Goal: Communication & Community: Answer question/provide support

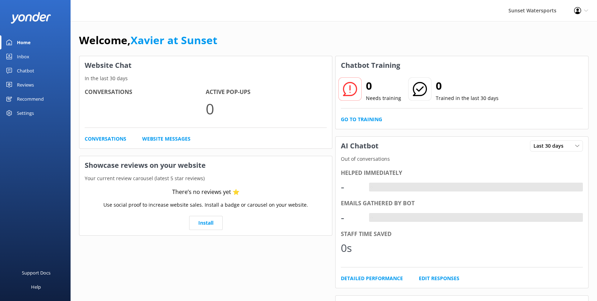
click at [20, 53] on div "Inbox" at bounding box center [23, 56] width 12 height 14
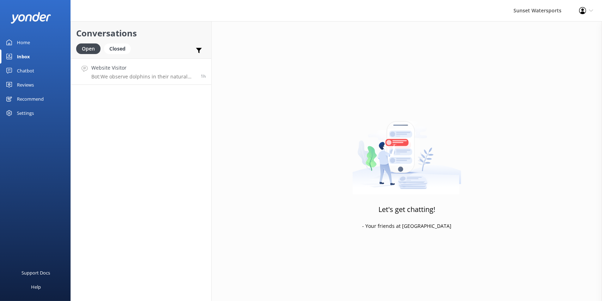
click at [111, 68] on h4 "Website Visitor" at bounding box center [143, 68] width 104 height 8
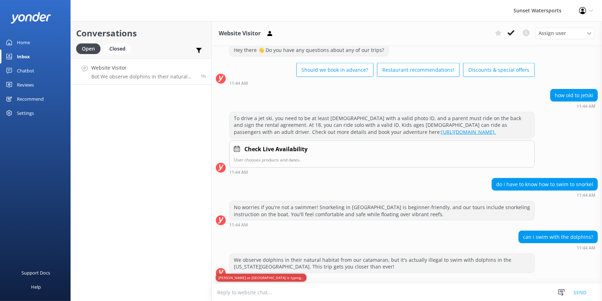
scroll to position [1677, 0]
click at [20, 42] on div "Home" at bounding box center [23, 42] width 13 height 14
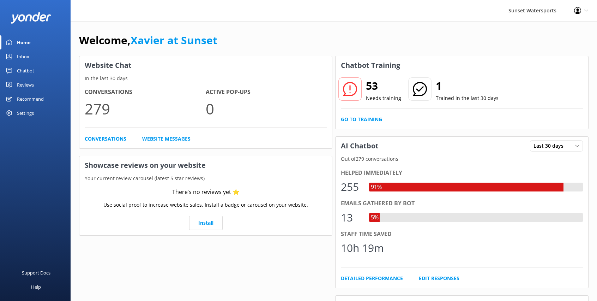
click at [587, 12] on icon at bounding box center [586, 10] width 4 height 4
click at [550, 48] on link "Logout" at bounding box center [562, 49] width 71 height 18
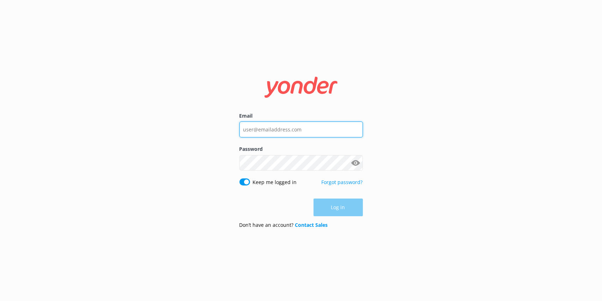
type input "[EMAIL_ADDRESS][DOMAIN_NAME]"
